Goal: Information Seeking & Learning: Understand process/instructions

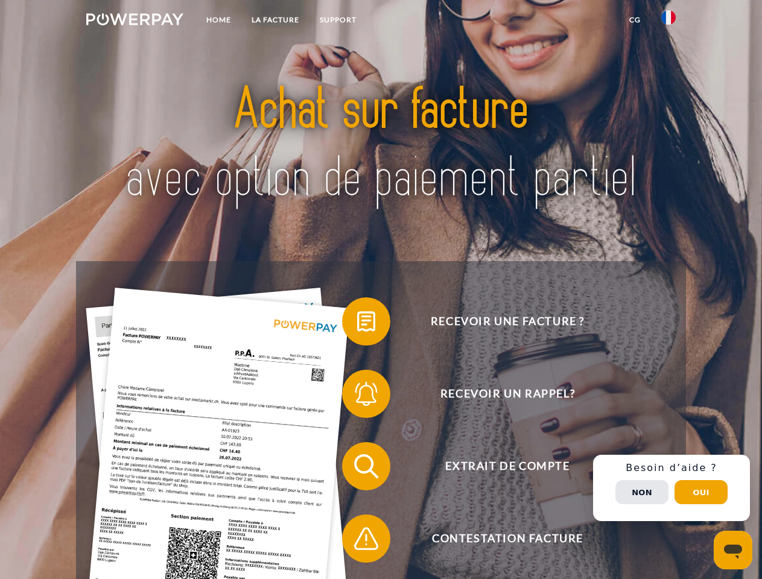
click at [135, 21] on img at bounding box center [134, 19] width 97 height 12
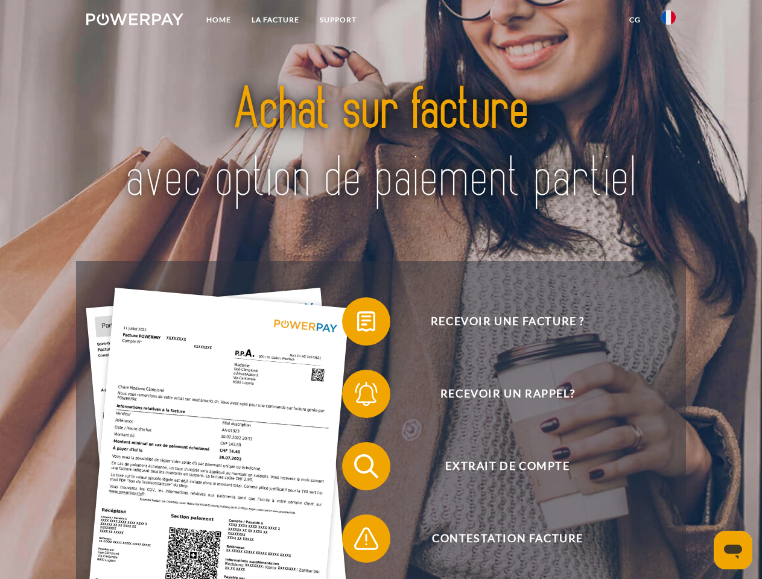
click at [668, 21] on img at bounding box center [668, 17] width 14 height 14
click at [635, 20] on link "CG" at bounding box center [635, 20] width 32 height 22
click at [357, 324] on span at bounding box center [348, 321] width 60 height 60
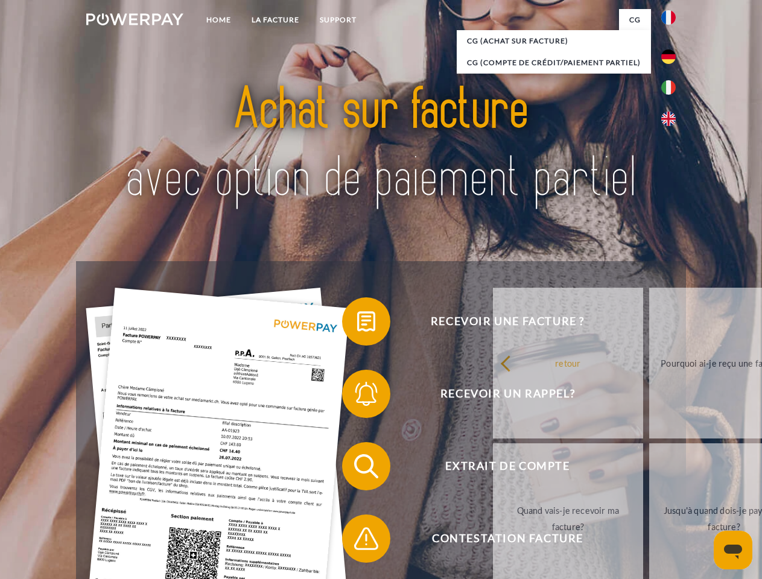
click at [649, 396] on link "Pourquoi ai-je reçu une facture?" at bounding box center [724, 363] width 150 height 151
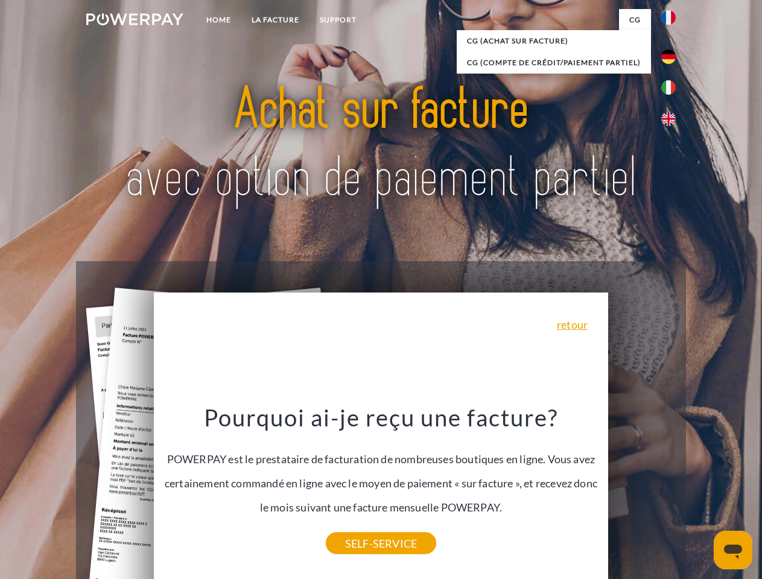
click at [357, 469] on div "Recevoir une facture ? Recevoir un rappel? Extrait de compte retour" at bounding box center [380, 502] width 609 height 483
click at [357, 541] on link "SELF-SERVICE" at bounding box center [381, 544] width 110 height 22
click at [671, 488] on div "Recevoir une facture ? Recevoir un rappel? Extrait de compte retour" at bounding box center [380, 502] width 609 height 483
click at [642, 490] on span "Extrait de compte" at bounding box center [508, 466] width 296 height 48
click at [701, 492] on header "Home LA FACTURE Support" at bounding box center [381, 416] width 762 height 833
